Goal: Entertainment & Leisure: Consume media (video, audio)

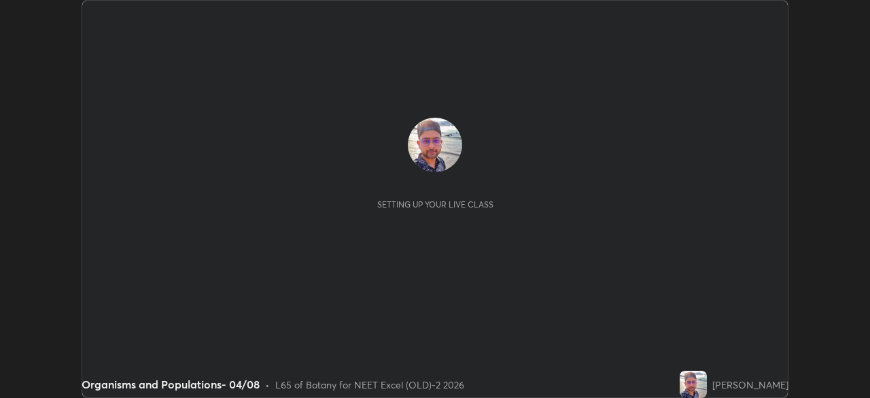
scroll to position [398, 869]
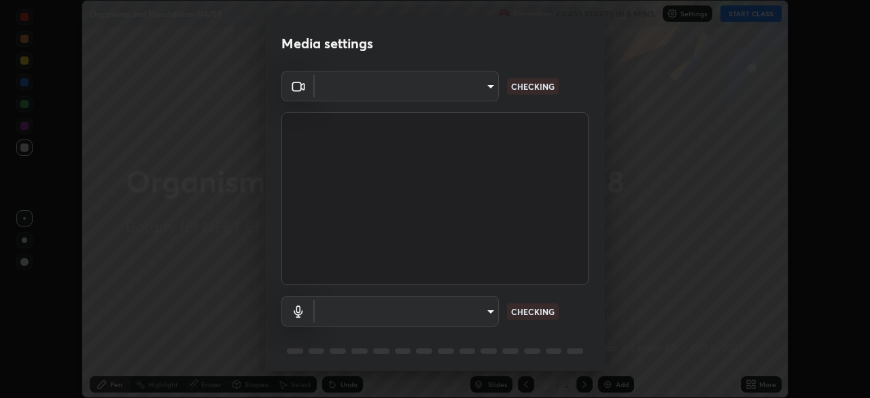
click at [458, 94] on body "Erase all Organisms and Populations- 04/08 Recording CLASS STARTS IN 8 MINS Set…" at bounding box center [435, 199] width 870 height 398
click at [455, 91] on div at bounding box center [435, 199] width 870 height 398
type input "0e50365916b658242f783ed4648cb329f585d10cba28352488c27cd343db3185"
type input "default"
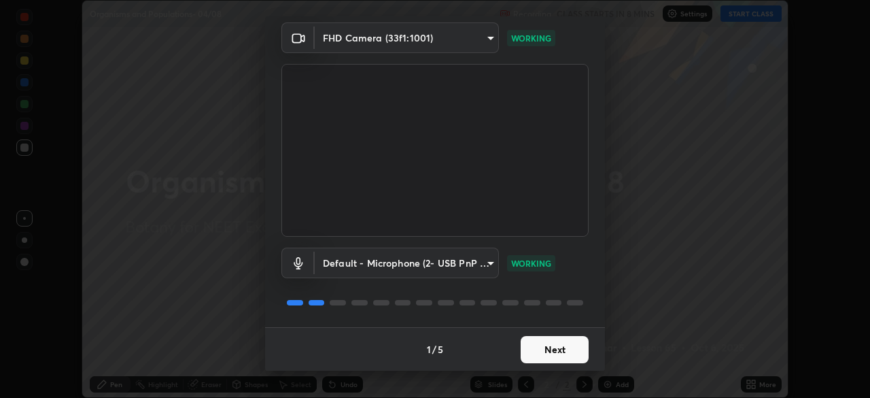
click at [557, 347] on button "Next" at bounding box center [555, 349] width 68 height 27
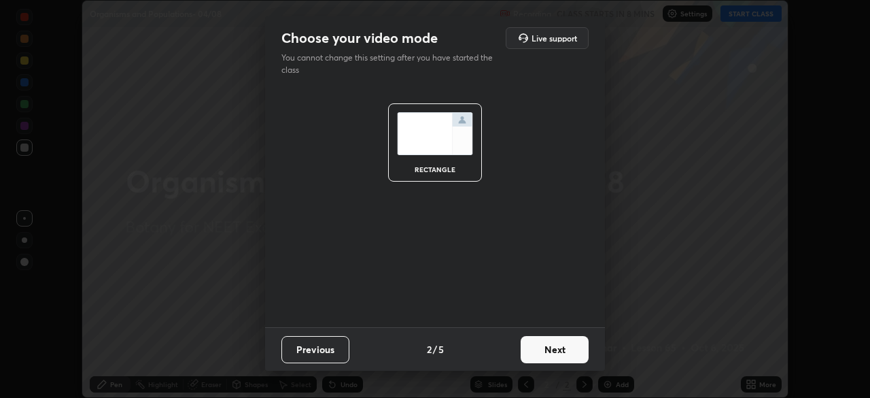
click at [565, 353] on button "Next" at bounding box center [555, 349] width 68 height 27
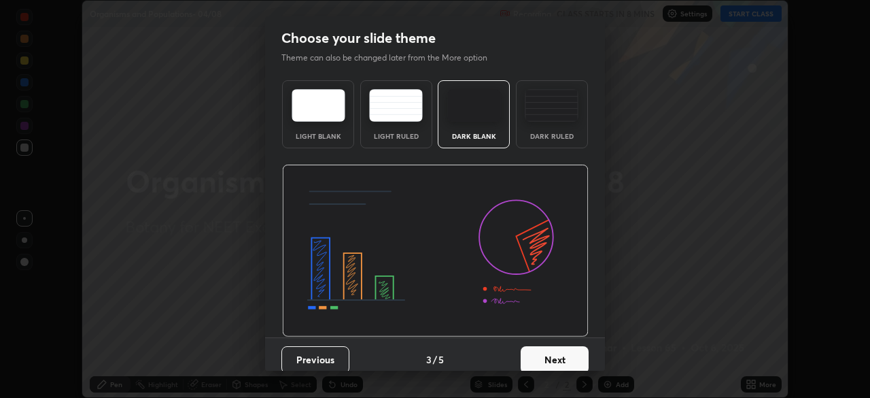
click at [572, 359] on button "Next" at bounding box center [555, 359] width 68 height 27
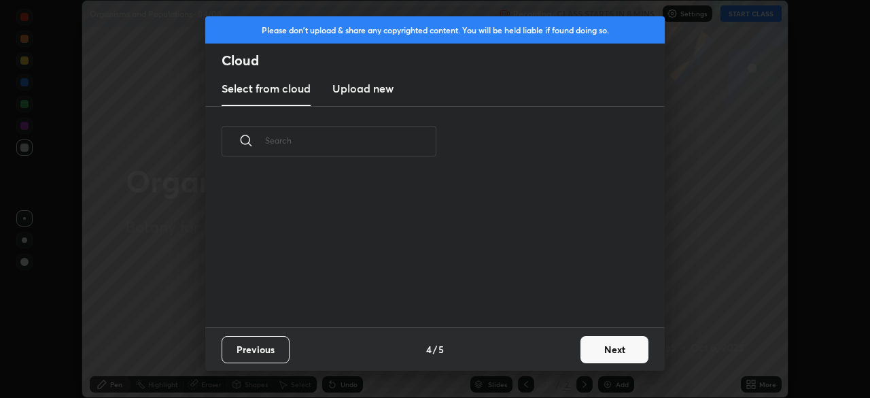
click at [580, 358] on button "Next" at bounding box center [614, 349] width 68 height 27
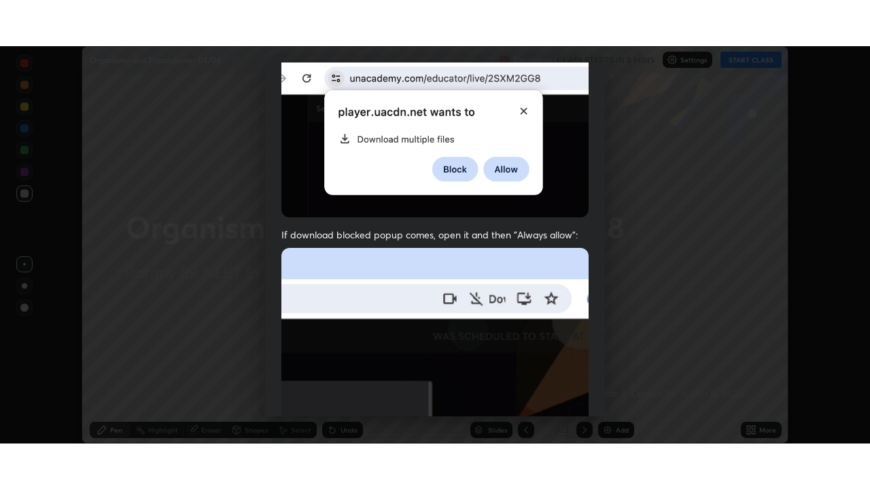
scroll to position [326, 0]
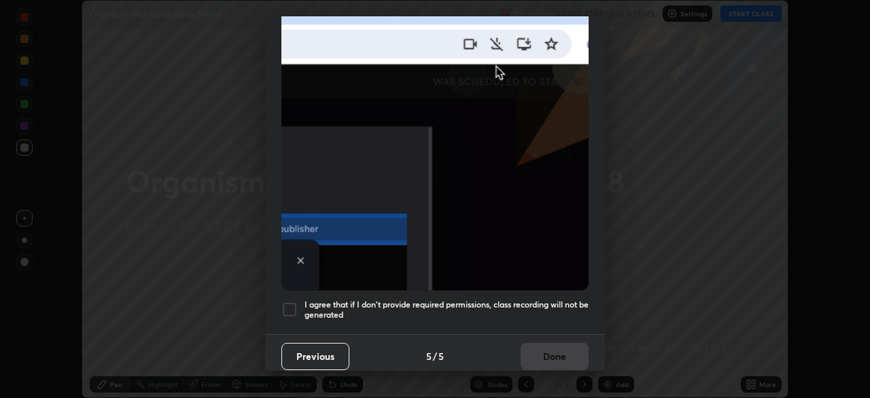
click at [291, 305] on div at bounding box center [289, 309] width 16 height 16
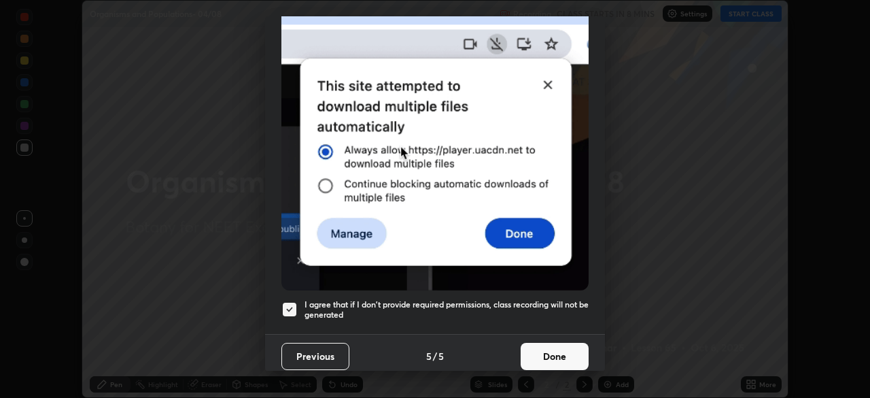
click at [552, 353] on button "Done" at bounding box center [555, 356] width 68 height 27
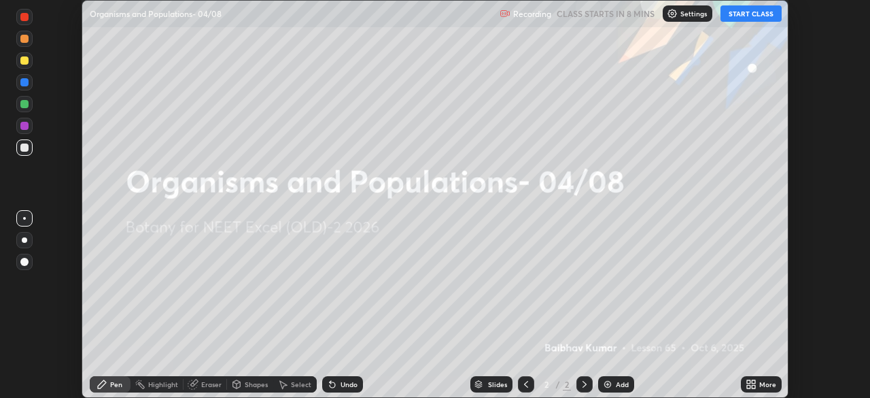
click at [748, 383] on icon at bounding box center [748, 381] width 3 height 3
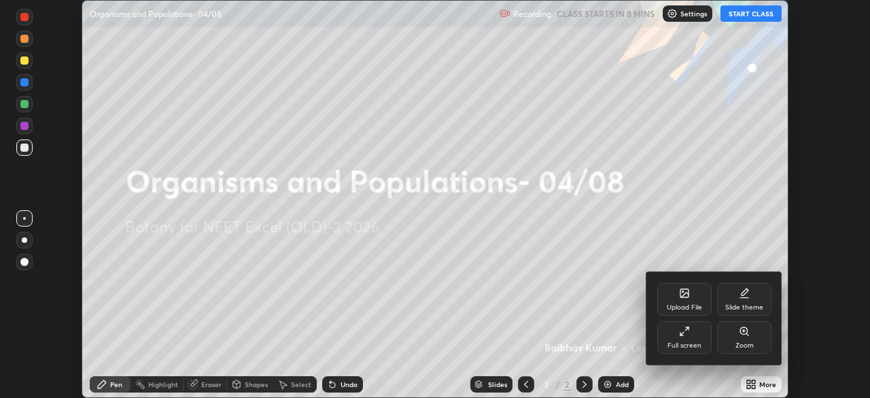
click at [687, 343] on div "Full screen" at bounding box center [684, 345] width 34 height 7
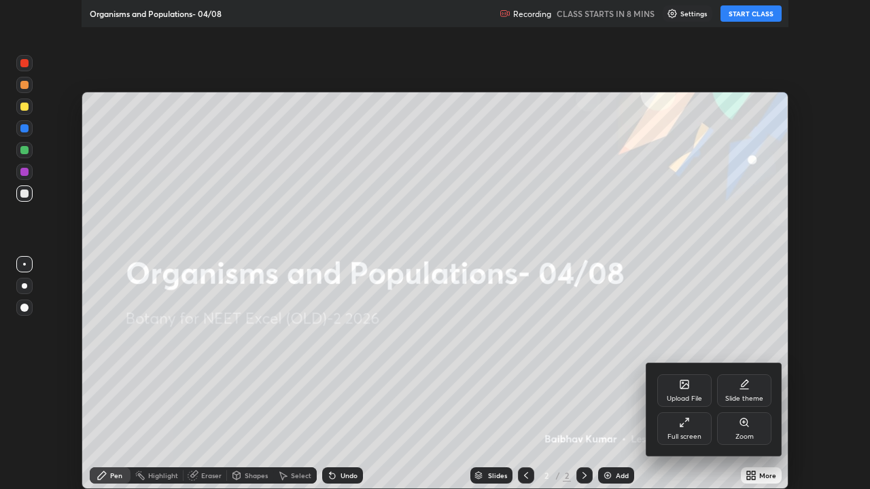
scroll to position [489, 870]
